Goal: Find specific page/section: Find specific page/section

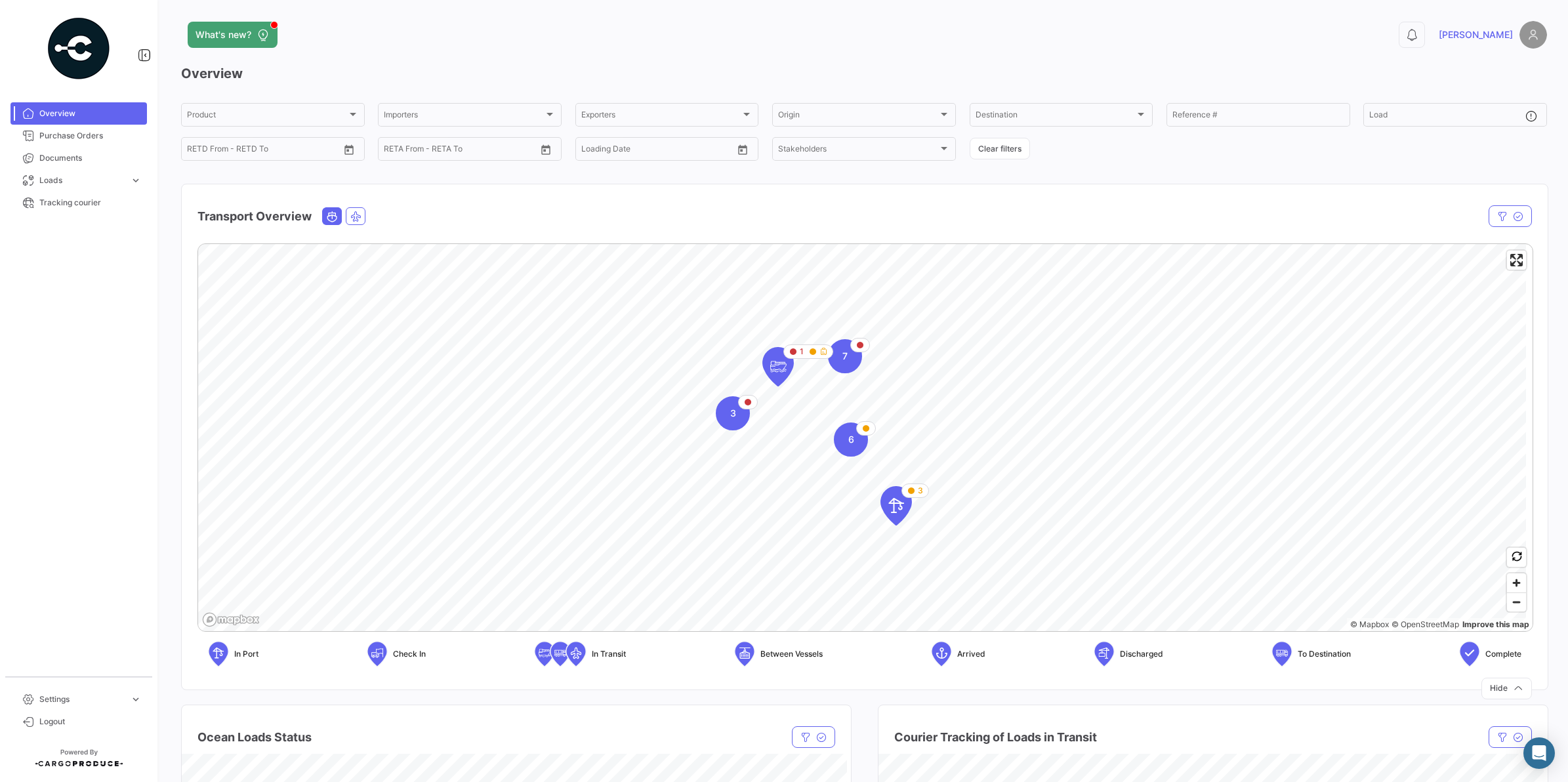
drag, startPoint x: 68, startPoint y: 137, endPoint x: 178, endPoint y: 126, distance: 110.5
click at [68, 137] on span "Purchase Orders" at bounding box center [90, 136] width 103 height 12
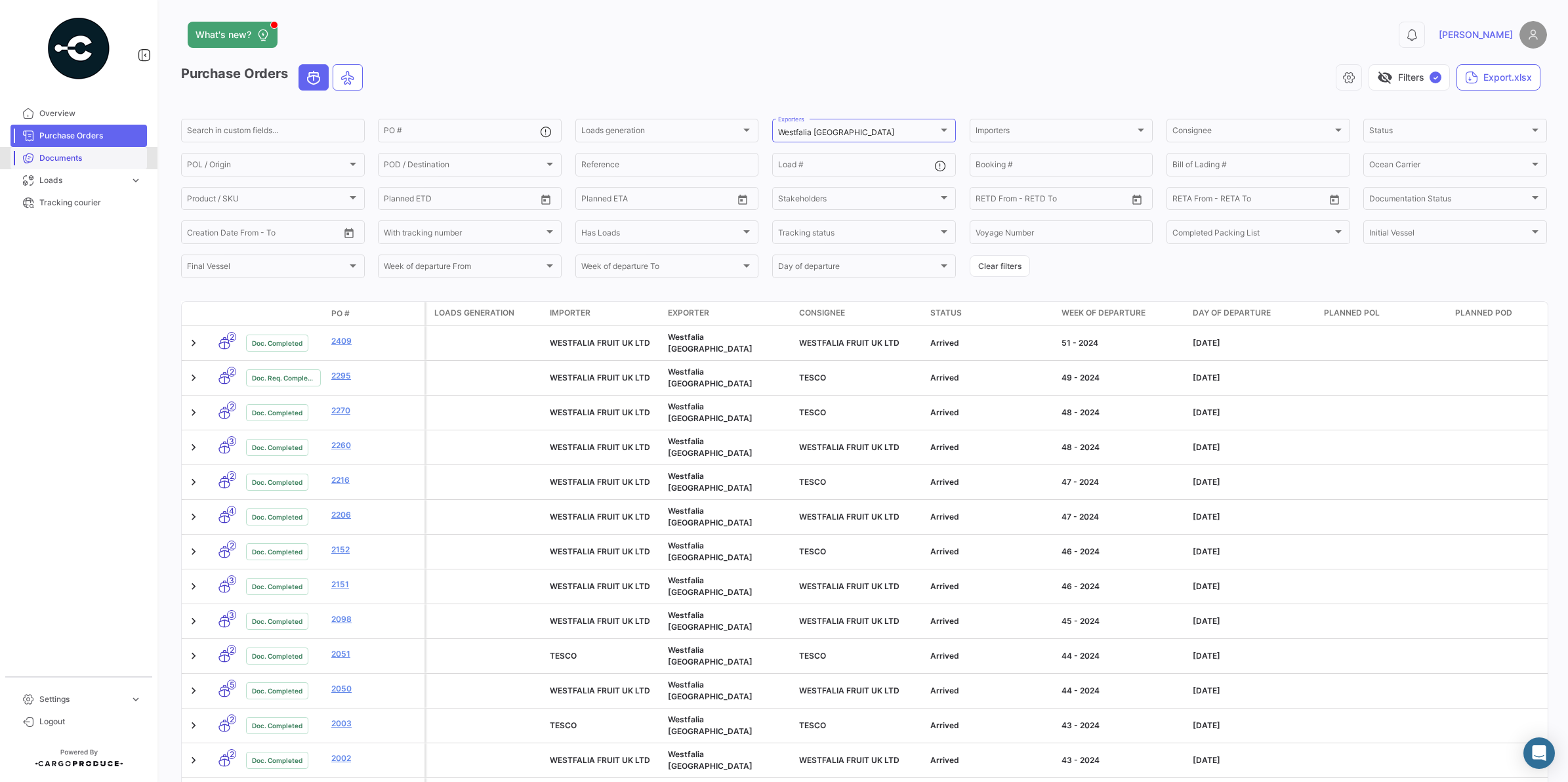
click at [61, 161] on span "Documents" at bounding box center [90, 158] width 103 height 12
